Goal: Navigation & Orientation: Find specific page/section

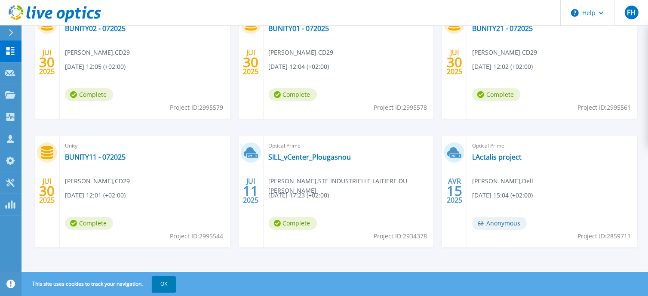
scroll to position [181, 0]
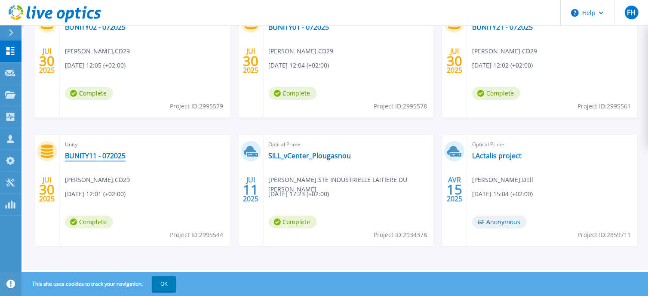
click at [92, 155] on link "BUNITY11 - 072025" at bounding box center [95, 155] width 61 height 9
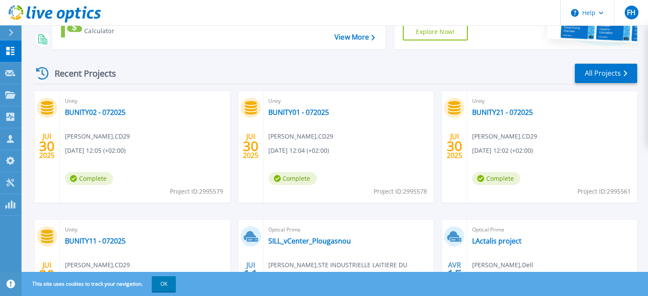
scroll to position [95, 0]
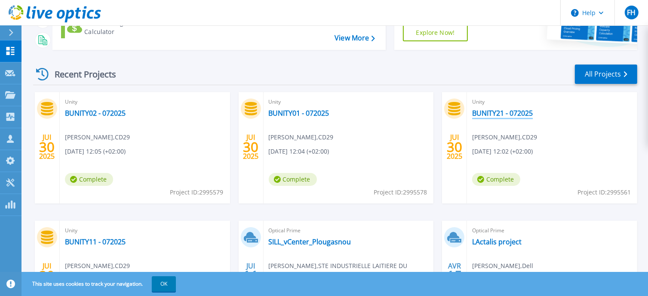
click at [526, 112] on link "BUNITY21 - 072025" at bounding box center [502, 113] width 61 height 9
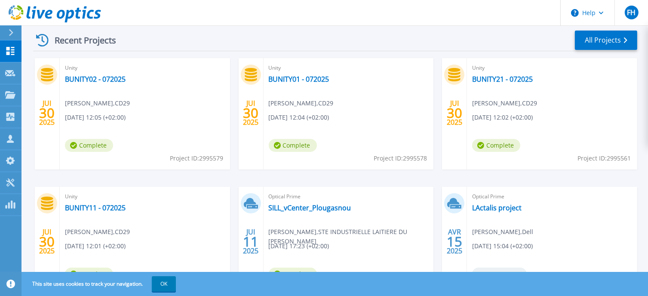
scroll to position [129, 0]
click at [296, 78] on link "BUNITY01 - 072025" at bounding box center [299, 78] width 61 height 9
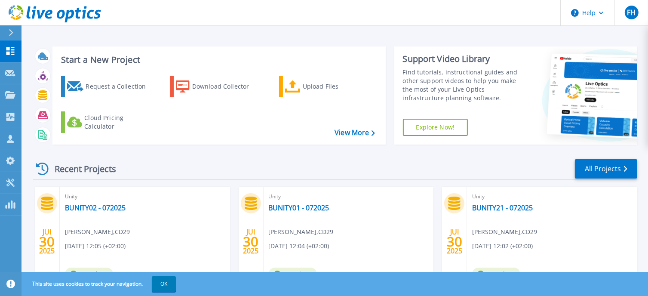
click at [107, 202] on div "Unity BUNITY02 - 072025 Valentin Barraud , CD29 07/30/2025, 12:05 (+02:00) Comp…" at bounding box center [145, 242] width 170 height 111
click at [112, 208] on link "BUNITY02 - 072025" at bounding box center [95, 207] width 61 height 9
click at [306, 208] on link "BUNITY01 - 072025" at bounding box center [299, 207] width 61 height 9
click at [525, 211] on link "BUNITY21 - 072025" at bounding box center [502, 207] width 61 height 9
